Goal: Task Accomplishment & Management: Use online tool/utility

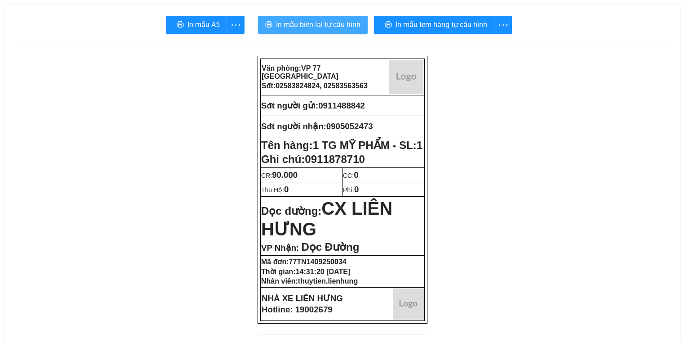
click at [346, 27] on span "In mẫu biên lai tự cấu hình" at bounding box center [318, 24] width 85 height 11
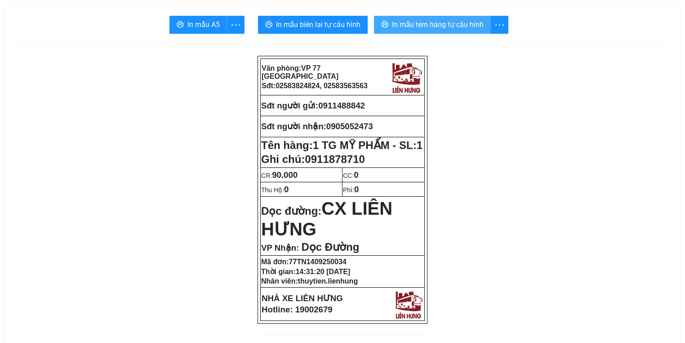
click at [430, 22] on span "In mẫu tem hàng tự cấu hình" at bounding box center [438, 24] width 92 height 11
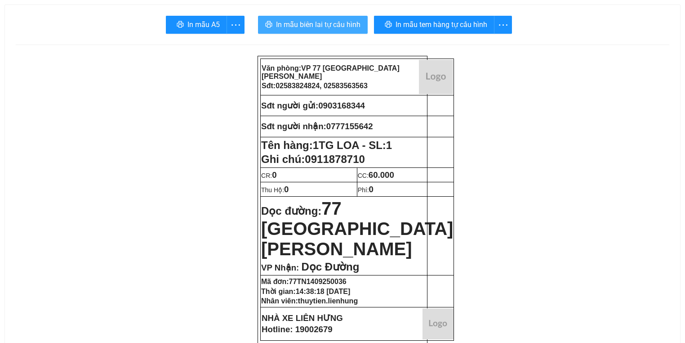
drag, startPoint x: 286, startPoint y: 22, endPoint x: 299, endPoint y: 25, distance: 12.4
click at [286, 22] on span "In mẫu biên lai tự cấu hình" at bounding box center [318, 24] width 85 height 11
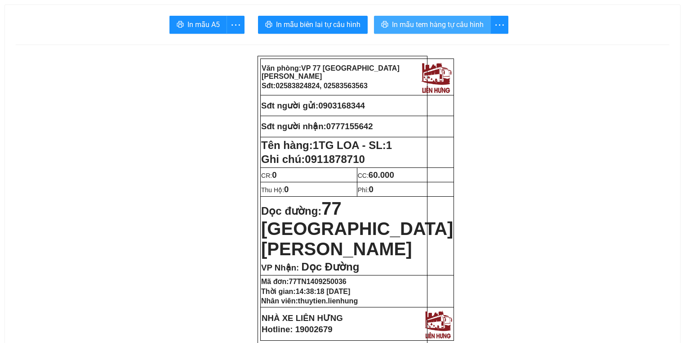
click at [454, 22] on span "In mẫu tem hàng tự cấu hình" at bounding box center [438, 24] width 92 height 11
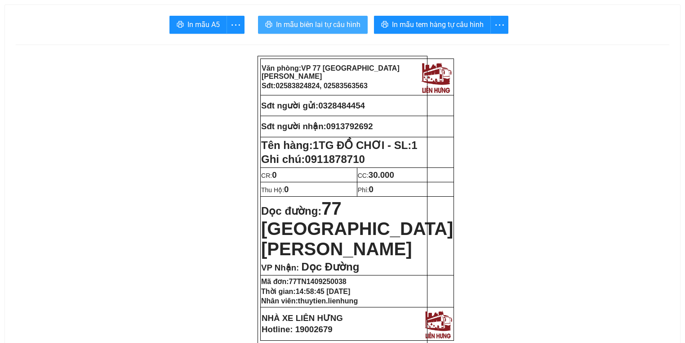
click at [287, 23] on span "In mẫu biên lai tự cấu hình" at bounding box center [318, 24] width 85 height 11
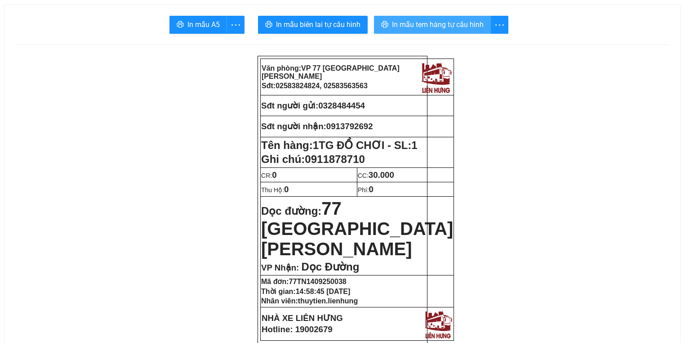
click at [440, 30] on span "In mẫu tem hàng tự cấu hình" at bounding box center [438, 24] width 92 height 11
